Goal: Task Accomplishment & Management: Manage account settings

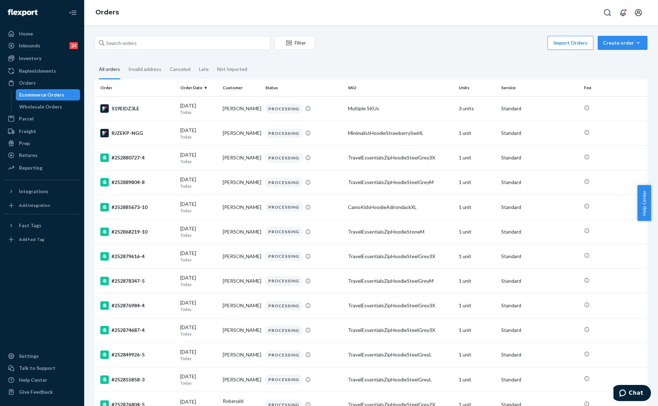
drag, startPoint x: 372, startPoint y: 68, endPoint x: 340, endPoint y: 55, distance: 34.7
click at [373, 68] on fieldset "All orders Invalid address Canceled Late Not Imported" at bounding box center [371, 69] width 553 height 19
click at [388, 47] on div "Import Orders Create order Ecommerce order Removal order" at bounding box center [483, 44] width 328 height 16
click at [204, 44] on input "text" at bounding box center [182, 43] width 175 height 14
paste input "255251125"
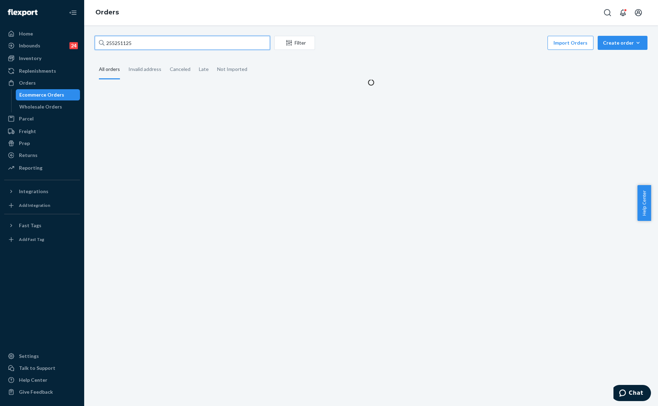
type input "255251125"
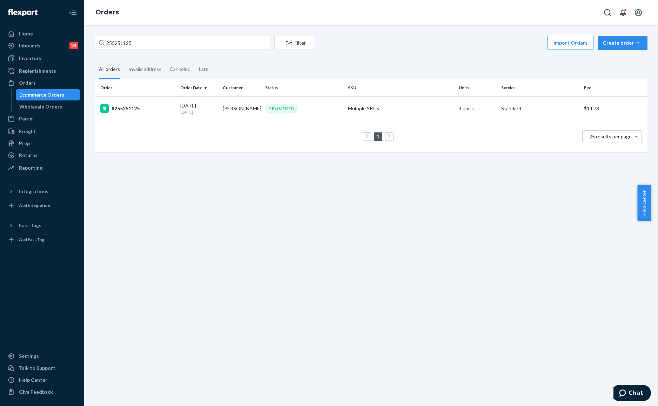
click at [383, 55] on div "255251125 Filter Import Orders Create order Ecommerce order Removal order All o…" at bounding box center [370, 97] width 563 height 123
click at [339, 45] on div "Import Orders Create order Ecommerce order Removal order" at bounding box center [483, 44] width 328 height 16
click at [396, 79] on fieldset "All orders Invalid address Canceled Late" at bounding box center [371, 69] width 553 height 19
click at [170, 44] on input "255251125" at bounding box center [182, 43] width 175 height 14
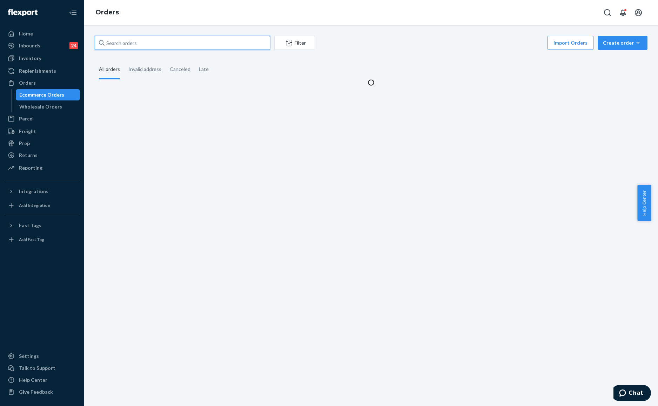
paste input "[EMAIL_ADDRESS][DOMAIN_NAME]"
type input "[EMAIL_ADDRESS][DOMAIN_NAME]"
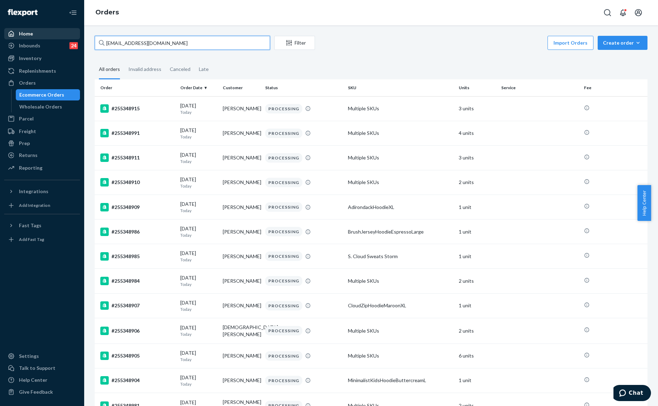
drag, startPoint x: 163, startPoint y: 41, endPoint x: 68, endPoint y: 39, distance: 95.8
click at [68, 39] on div "Home Inbounds 24 Shipping Plans Problems 24 Inventory Products Replenishments O…" at bounding box center [329, 203] width 658 height 406
click at [404, 62] on fieldset "All orders Invalid address Canceled Late" at bounding box center [371, 69] width 553 height 19
click at [136, 44] on input "text" at bounding box center [182, 43] width 175 height 14
paste input "[EMAIL_ADDRESS][DOMAIN_NAME]"
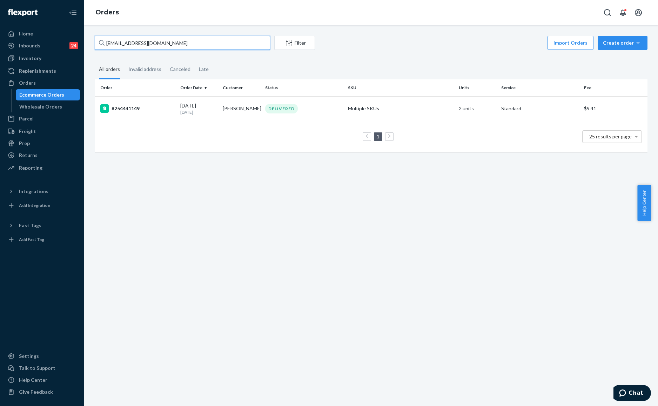
click at [171, 39] on input "[EMAIL_ADDRESS][DOMAIN_NAME]" at bounding box center [182, 43] width 175 height 14
paste input "255251125"
type input "255251125"
click at [316, 109] on div "DELIVERED" at bounding box center [304, 108] width 80 height 9
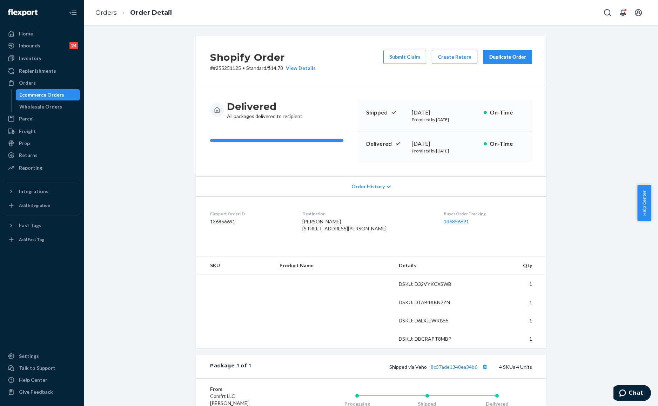
click at [427, 96] on div "Delivered All packages delivered to recipient Shipped [DATE] Promised by [DATE]…" at bounding box center [371, 131] width 350 height 90
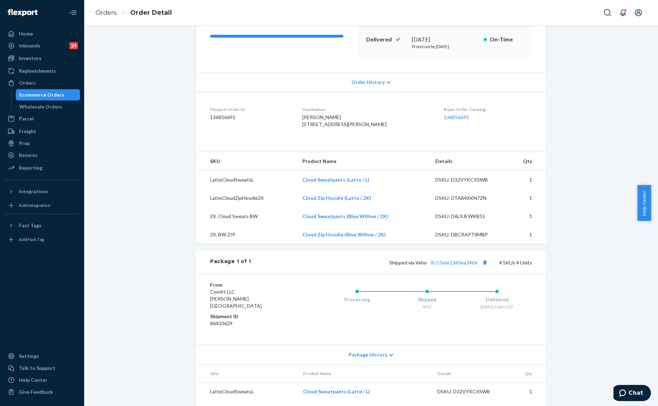
scroll to position [93, 0]
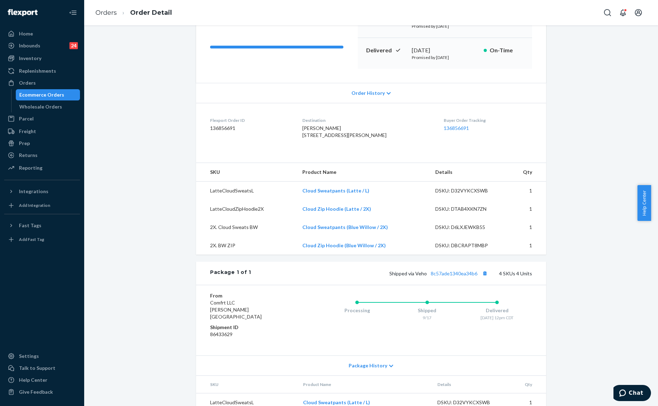
click at [569, 149] on div "Shopify Order # #255251125 • Standard / $14.78 View Details Submit Claim Create…" at bounding box center [370, 208] width 563 height 532
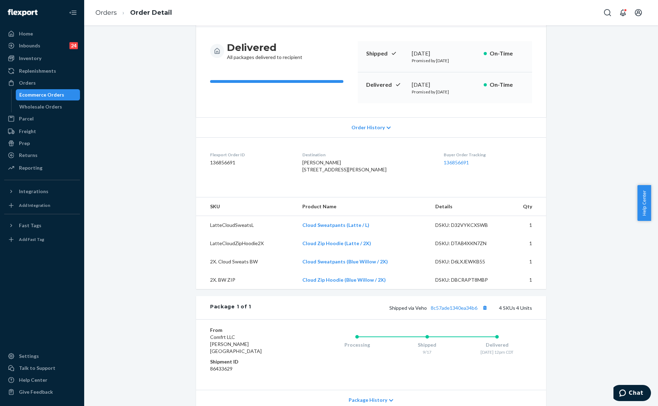
scroll to position [0, 0]
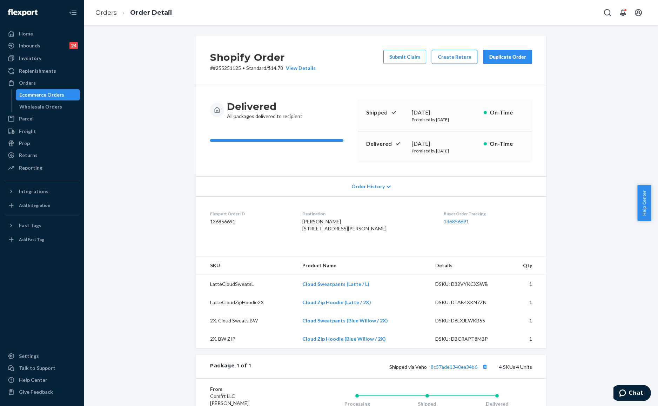
click at [458, 60] on button "Create Return" at bounding box center [455, 57] width 46 height 14
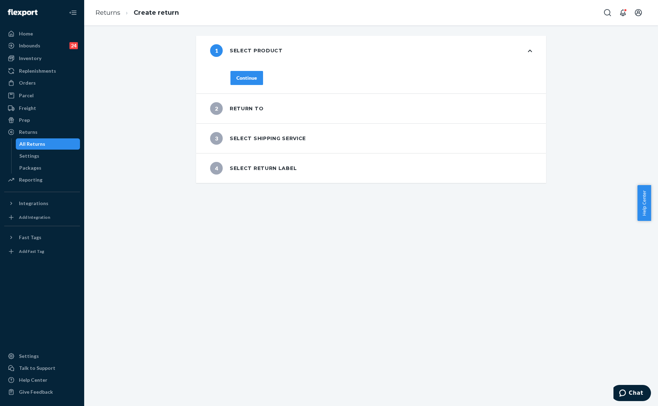
click at [251, 79] on div "Continue" at bounding box center [246, 77] width 21 height 7
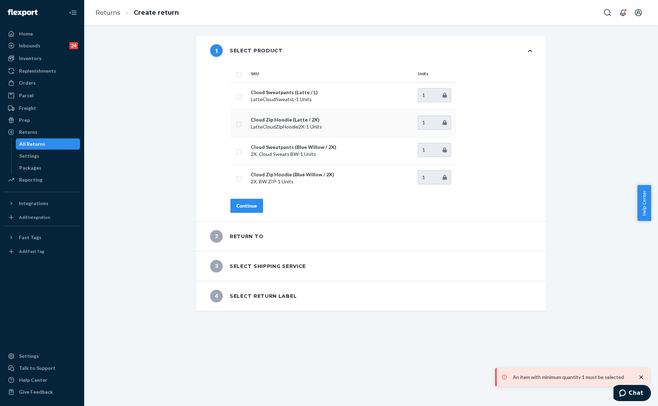
click at [242, 124] on td at bounding box center [240, 122] width 18 height 27
click at [236, 123] on input "checkbox" at bounding box center [239, 123] width 6 height 7
checkbox input "true"
click at [245, 205] on div "Continue" at bounding box center [246, 205] width 21 height 7
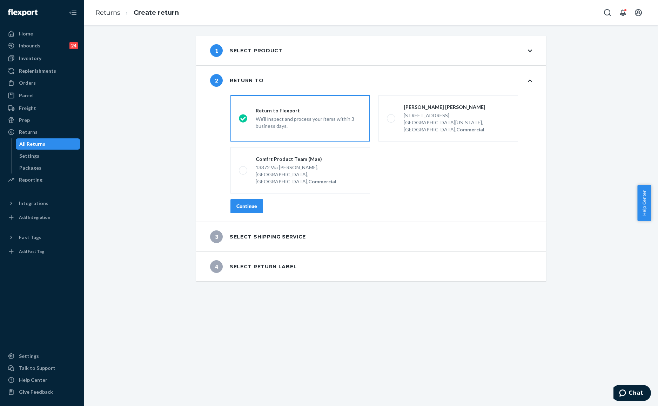
click at [253, 202] on div "Continue" at bounding box center [246, 205] width 21 height 7
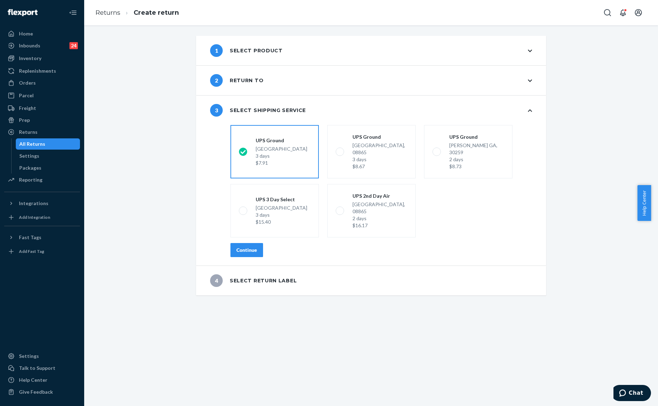
click at [236, 243] on button "Continue" at bounding box center [247, 250] width 33 height 14
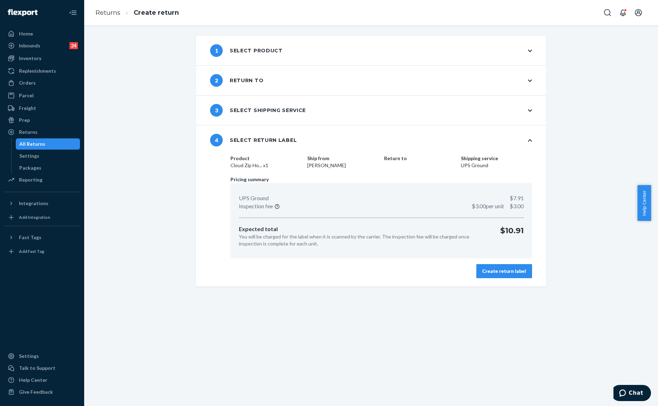
click at [495, 273] on div "Create return label" at bounding box center [504, 270] width 44 height 7
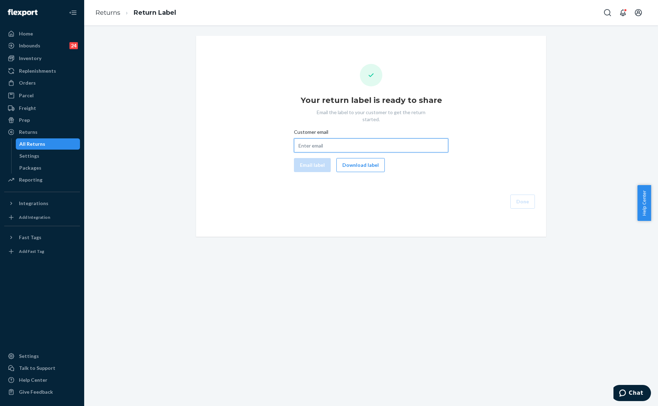
click at [321, 138] on input "Customer email" at bounding box center [371, 145] width 154 height 14
click at [302, 140] on input "Customer email" at bounding box center [371, 145] width 154 height 14
drag, startPoint x: 326, startPoint y: 268, endPoint x: 329, endPoint y: 239, distance: 29.6
click at [326, 267] on div "Your return label is ready to share Email the label to your customer to get the…" at bounding box center [371, 215] width 574 height 380
click at [350, 165] on div "Your return label is ready to share Email the label to your customer to get the…" at bounding box center [371, 136] width 339 height 145
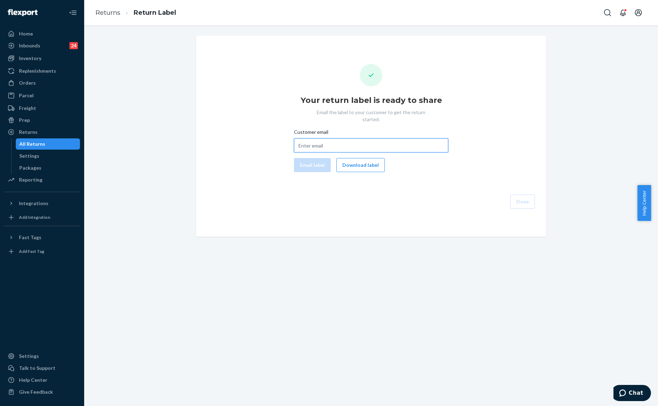
click at [305, 138] on input "Customer email" at bounding box center [371, 145] width 154 height 14
paste input "[EMAIL_ADDRESS][DOMAIN_NAME]"
type input "[EMAIL_ADDRESS][DOMAIN_NAME]"
click at [302, 158] on button "Email label" at bounding box center [312, 165] width 37 height 14
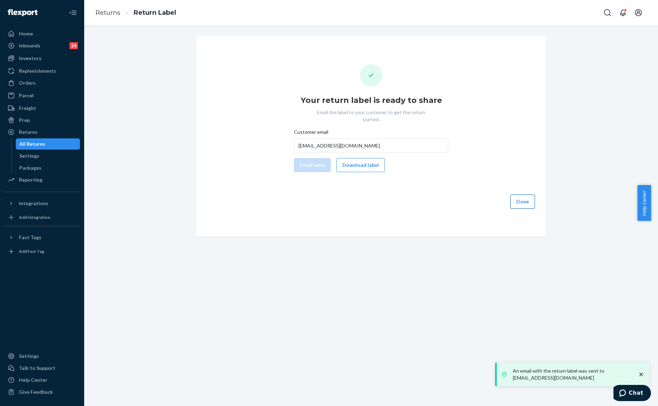
click at [514, 198] on button "Done" at bounding box center [522, 201] width 25 height 14
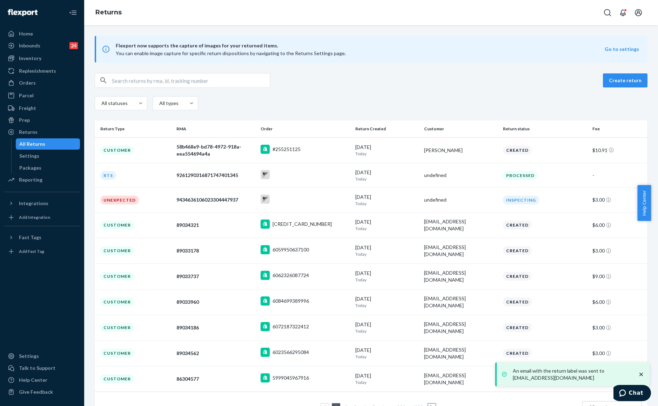
click at [362, 104] on div "All statuses All types" at bounding box center [371, 104] width 553 height 16
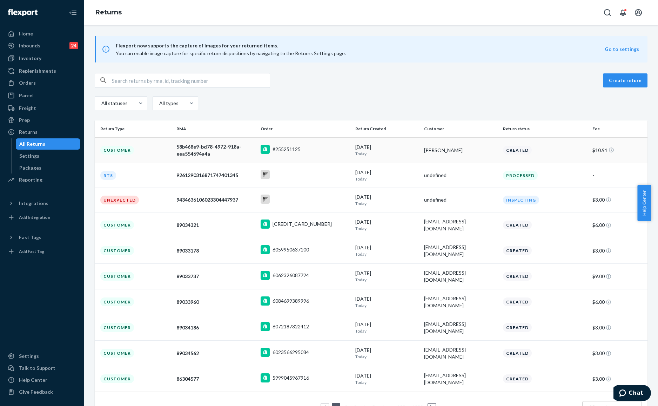
click at [315, 145] on div "#255251125" at bounding box center [305, 150] width 89 height 11
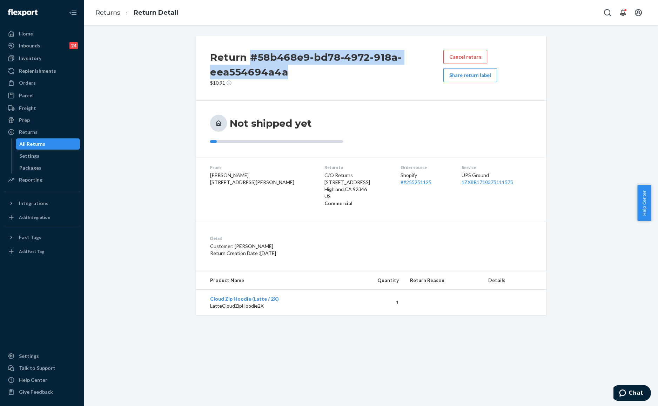
drag, startPoint x: 292, startPoint y: 74, endPoint x: 249, endPoint y: 55, distance: 47.2
click at [249, 55] on h2 "Return #58b468e9-bd78-4972-918a-eea554694a4a" at bounding box center [326, 64] width 233 height 29
copy h2 "#58b468e9-bd78-4972-918a-eea554694a4a"
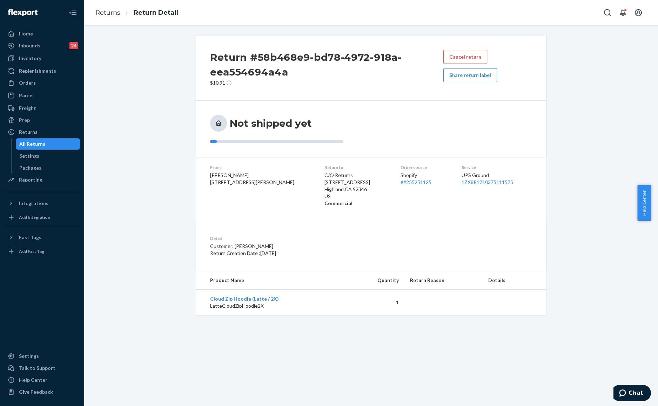
click at [109, 16] on li "Returns" at bounding box center [107, 12] width 25 height 9
drag, startPoint x: 27, startPoint y: 86, endPoint x: 60, endPoint y: 87, distance: 33.3
click at [27, 86] on div "Orders" at bounding box center [42, 83] width 74 height 10
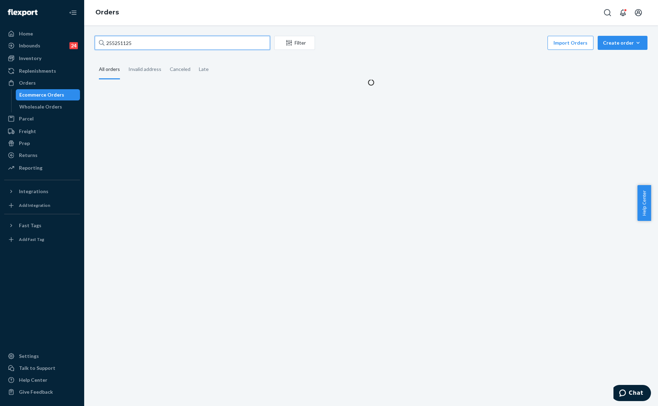
click at [181, 49] on input "255251125" at bounding box center [182, 43] width 175 height 14
paste input "3697975"
type input "253697975"
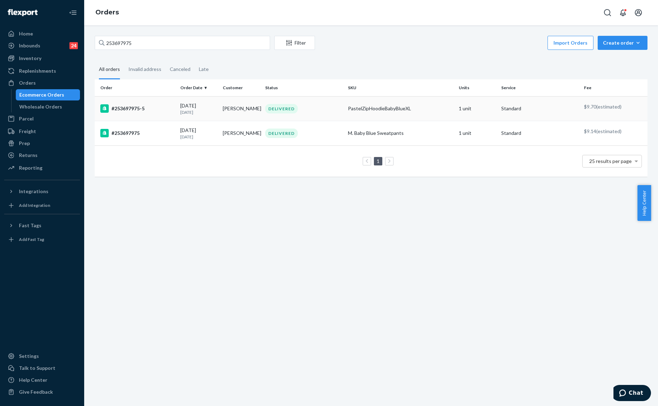
click at [329, 109] on div "DELIVERED" at bounding box center [304, 108] width 80 height 9
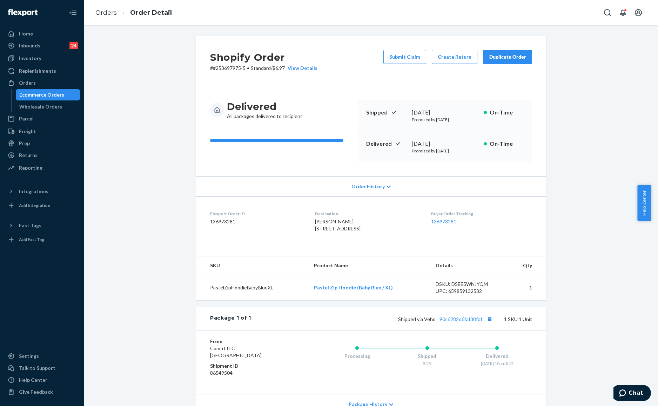
click at [159, 96] on div "Shopify Order # #253697975-5 • Standard / $6.97 View Details Submit Claim Creat…" at bounding box center [370, 250] width 563 height 429
